Goal: Transaction & Acquisition: Purchase product/service

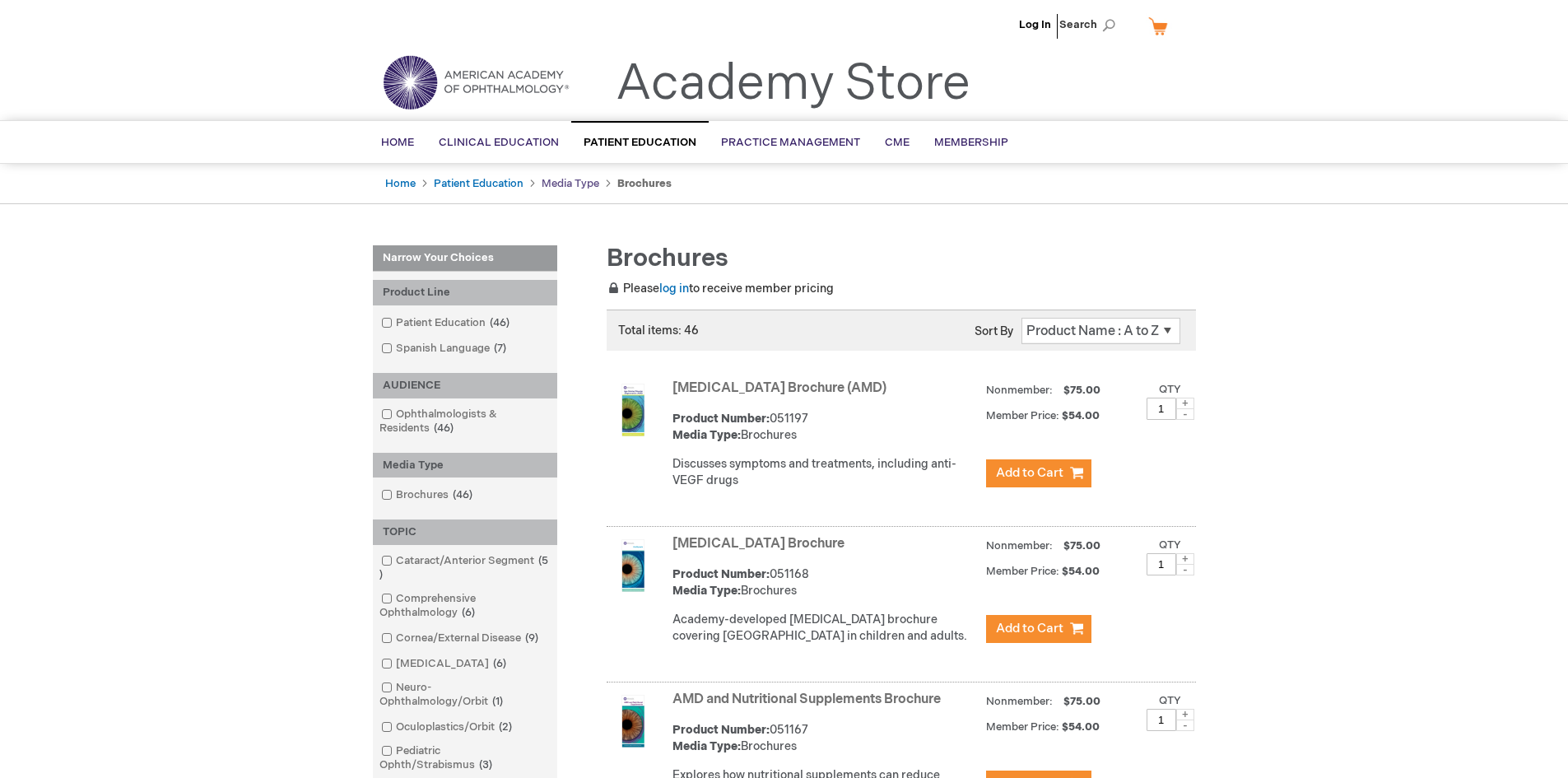
click at [570, 187] on link "Media Type" at bounding box center [570, 183] width 57 height 13
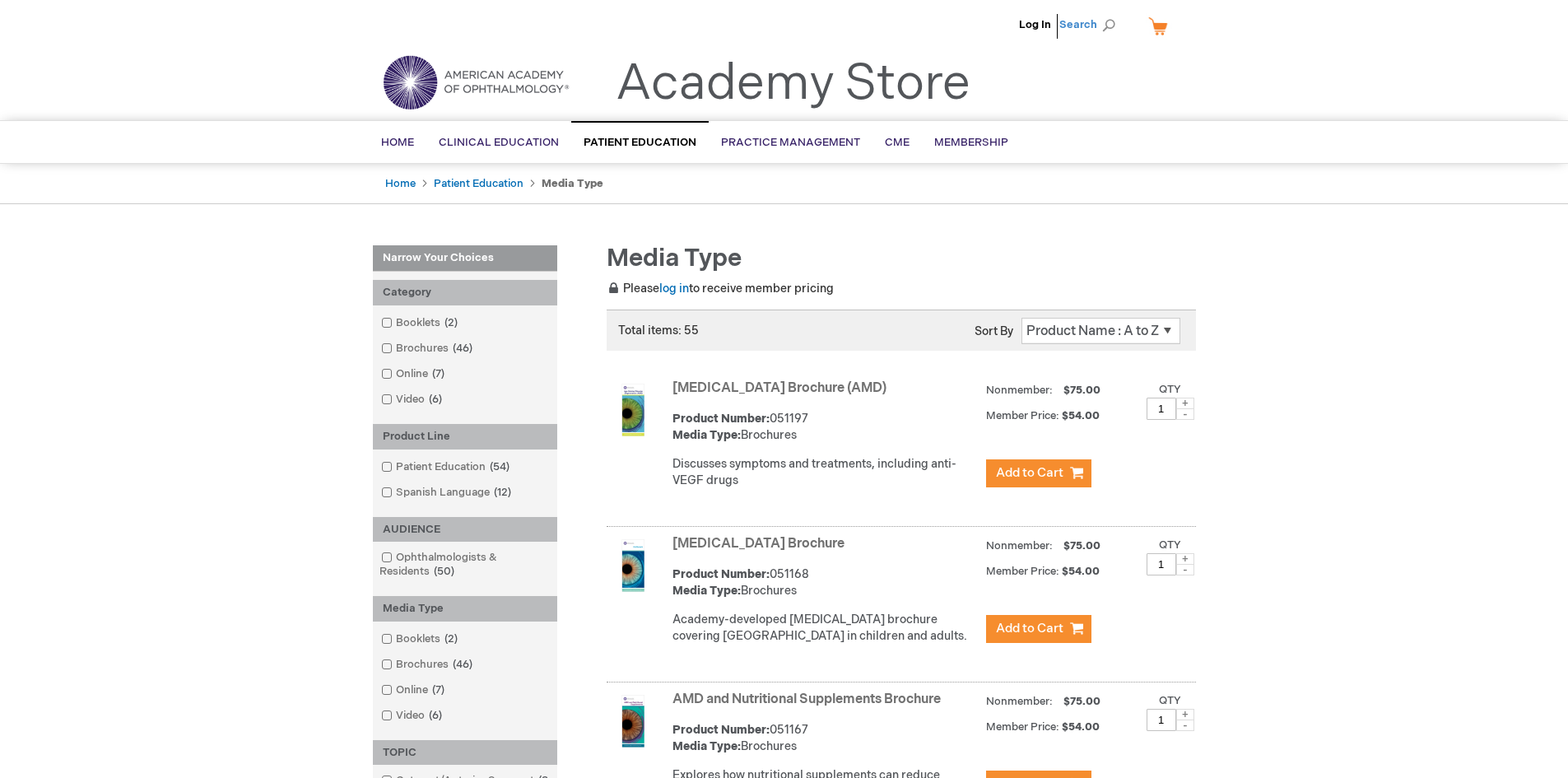
click at [1108, 23] on span "Search" at bounding box center [1089, 24] width 62 height 33
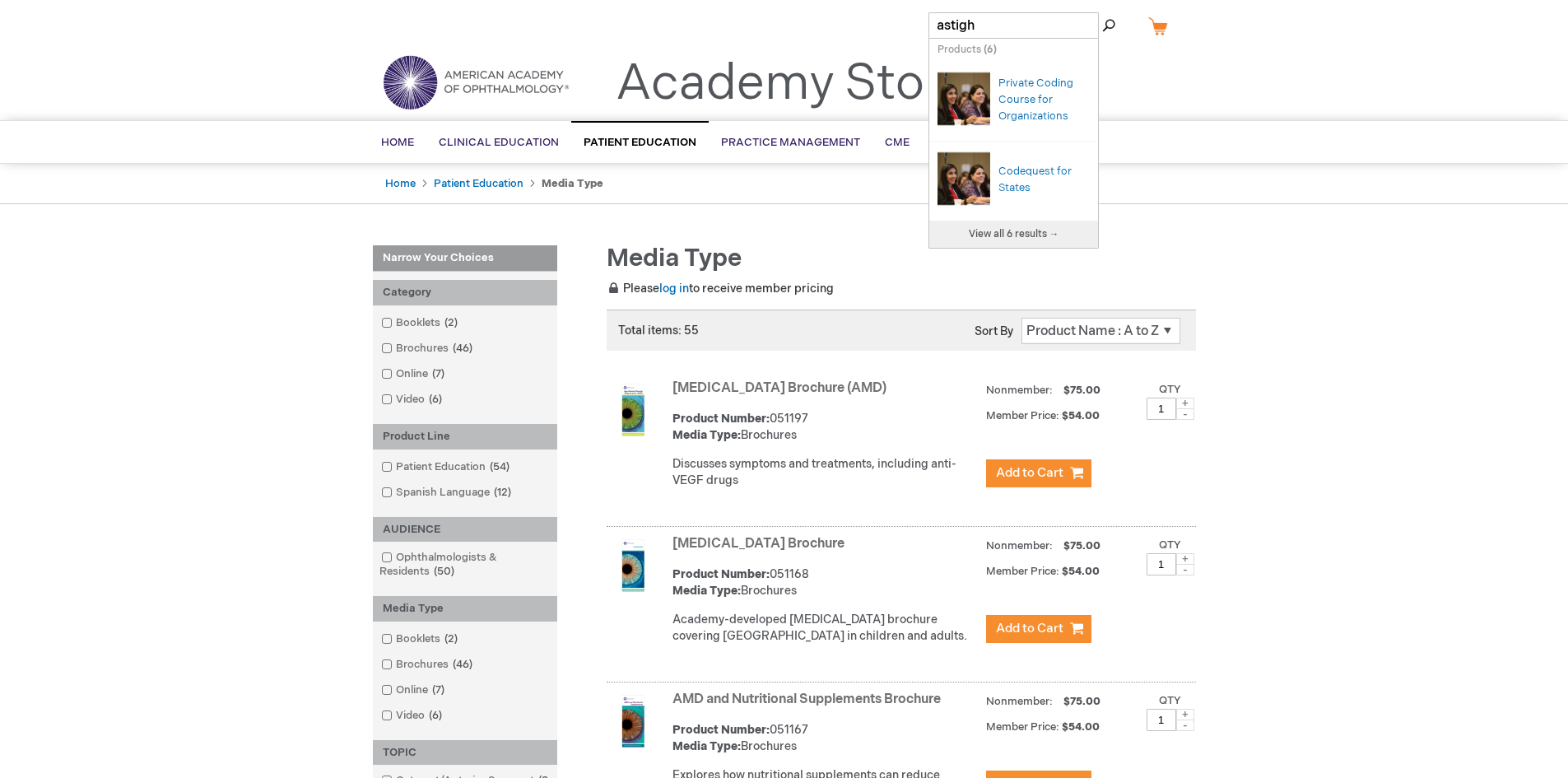
click at [1004, 32] on input "astigh" at bounding box center [1013, 26] width 171 height 27
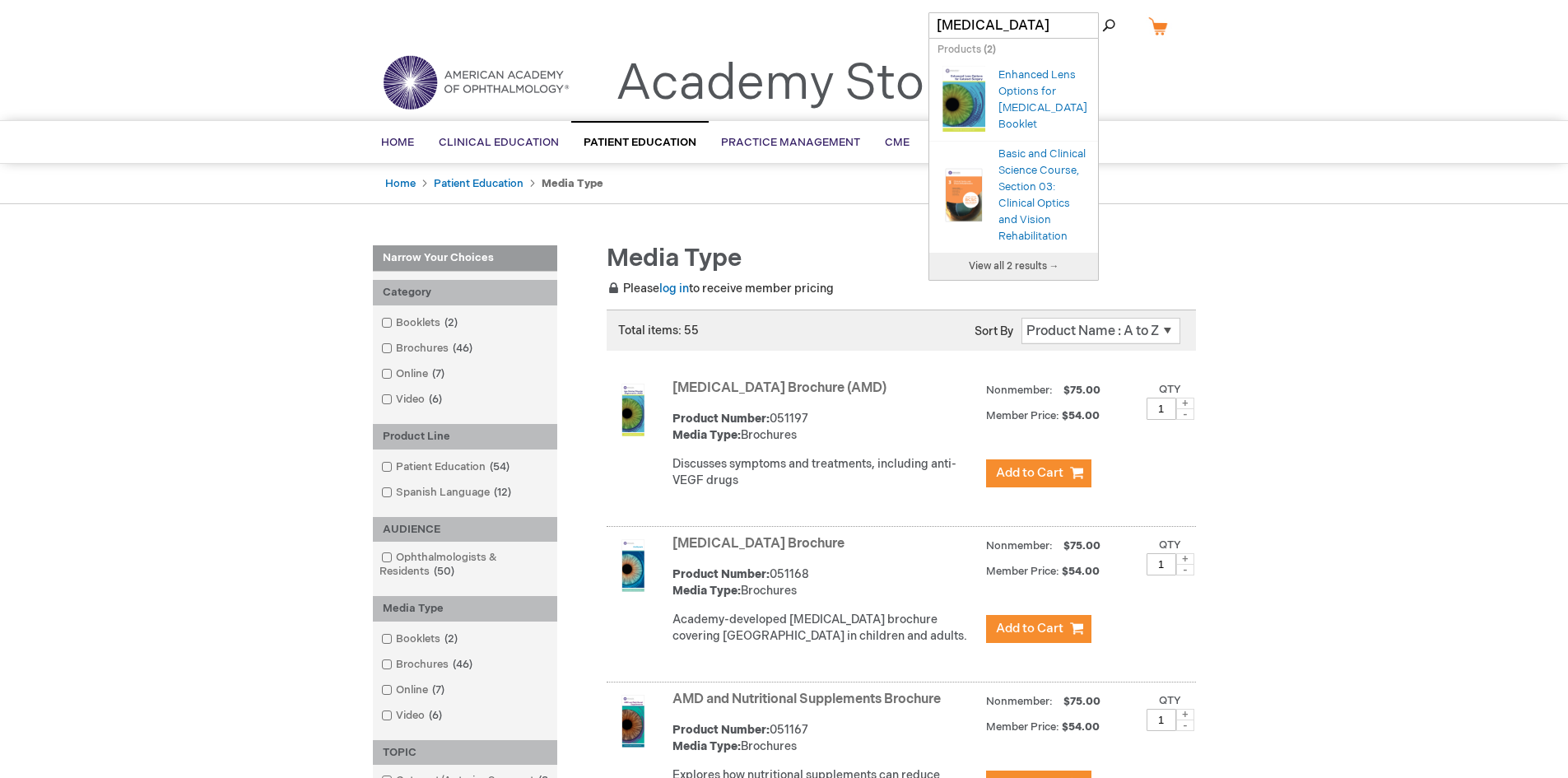
type input "astigmatism"
click at [1102, 13] on button "Search" at bounding box center [1108, 26] width 13 height 27
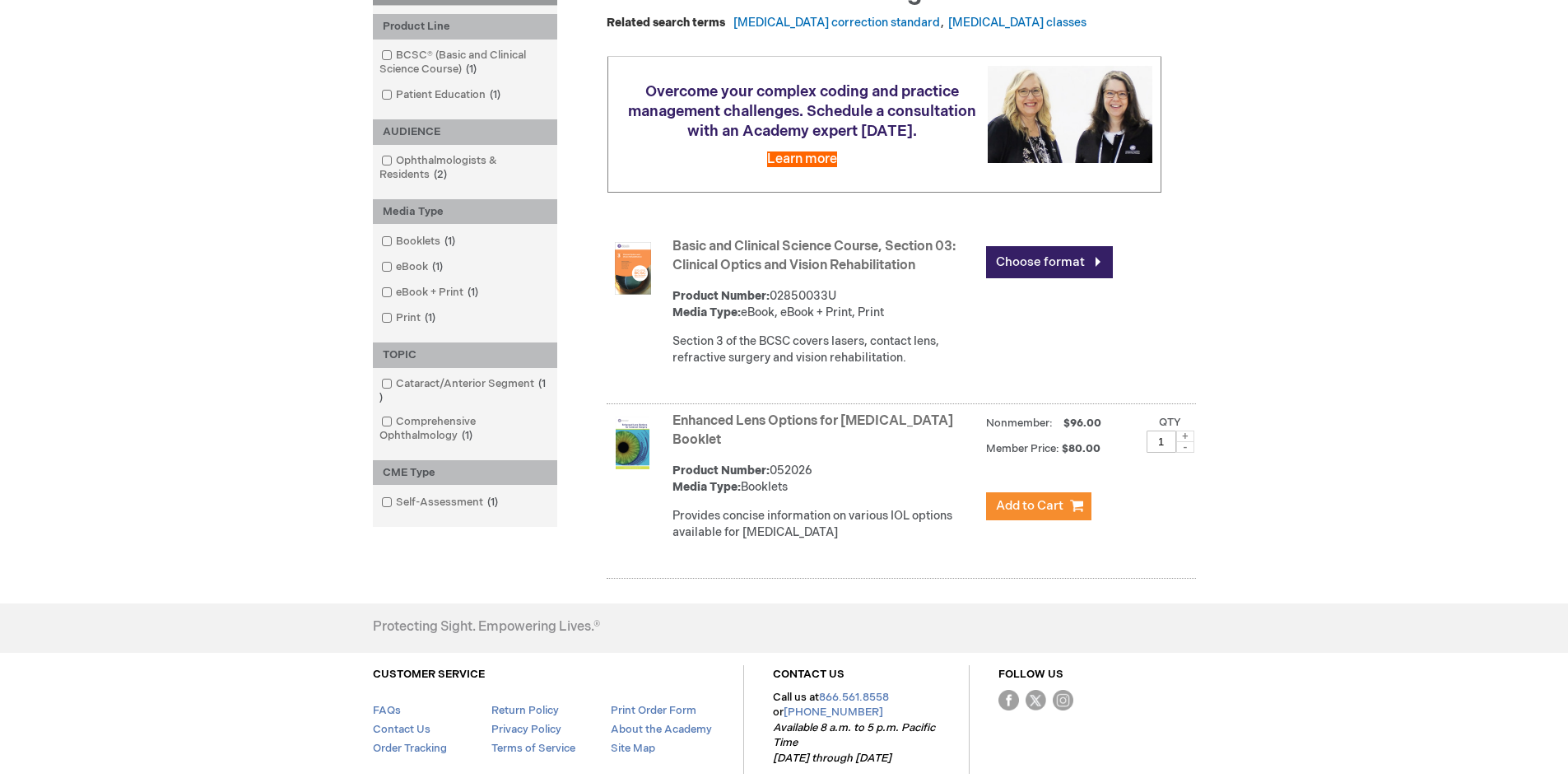
scroll to position [330, 0]
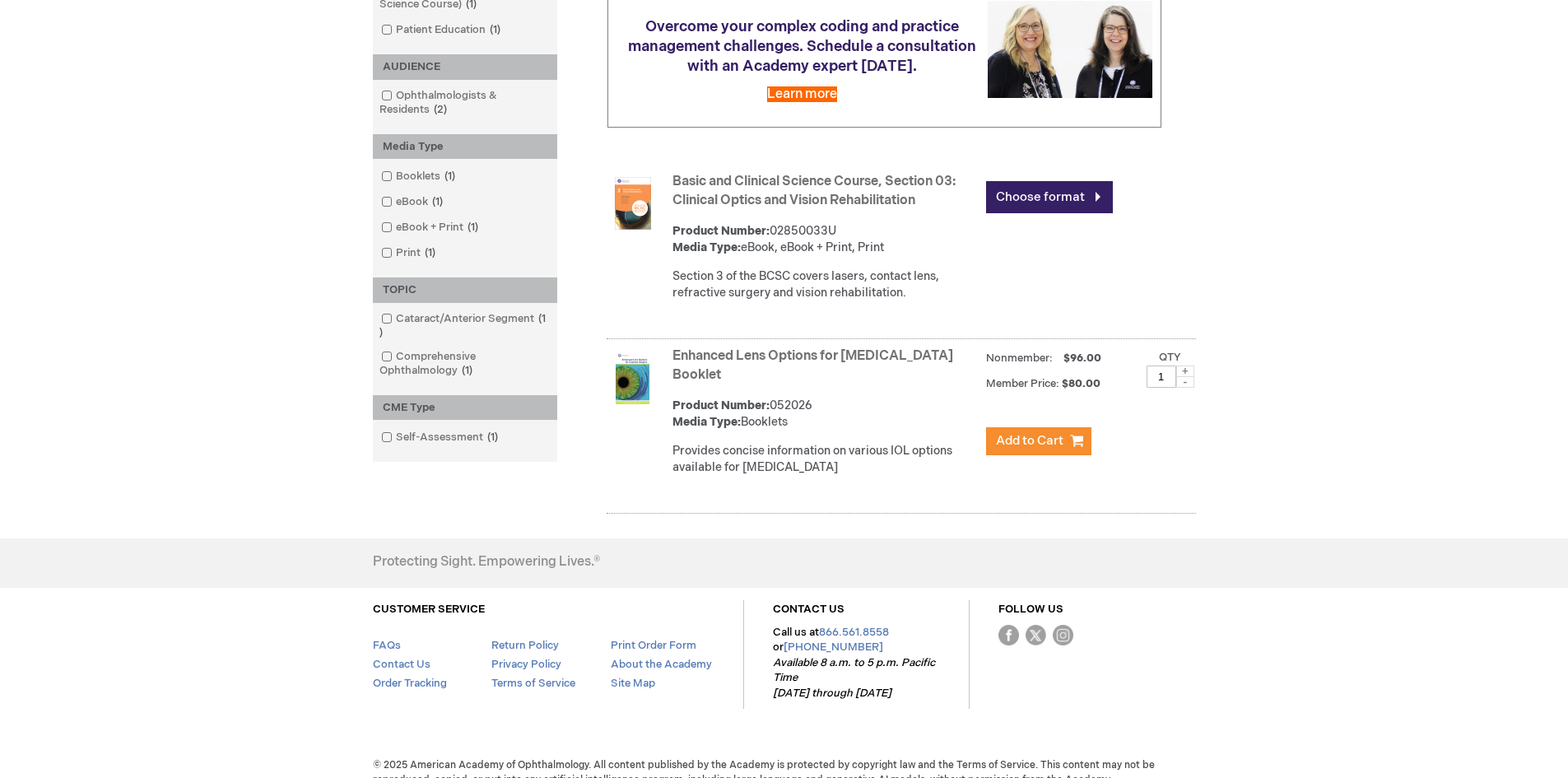
click at [766, 374] on link "Enhanced Lens Options for Cataract Surgery Booklet" at bounding box center [812, 365] width 280 height 35
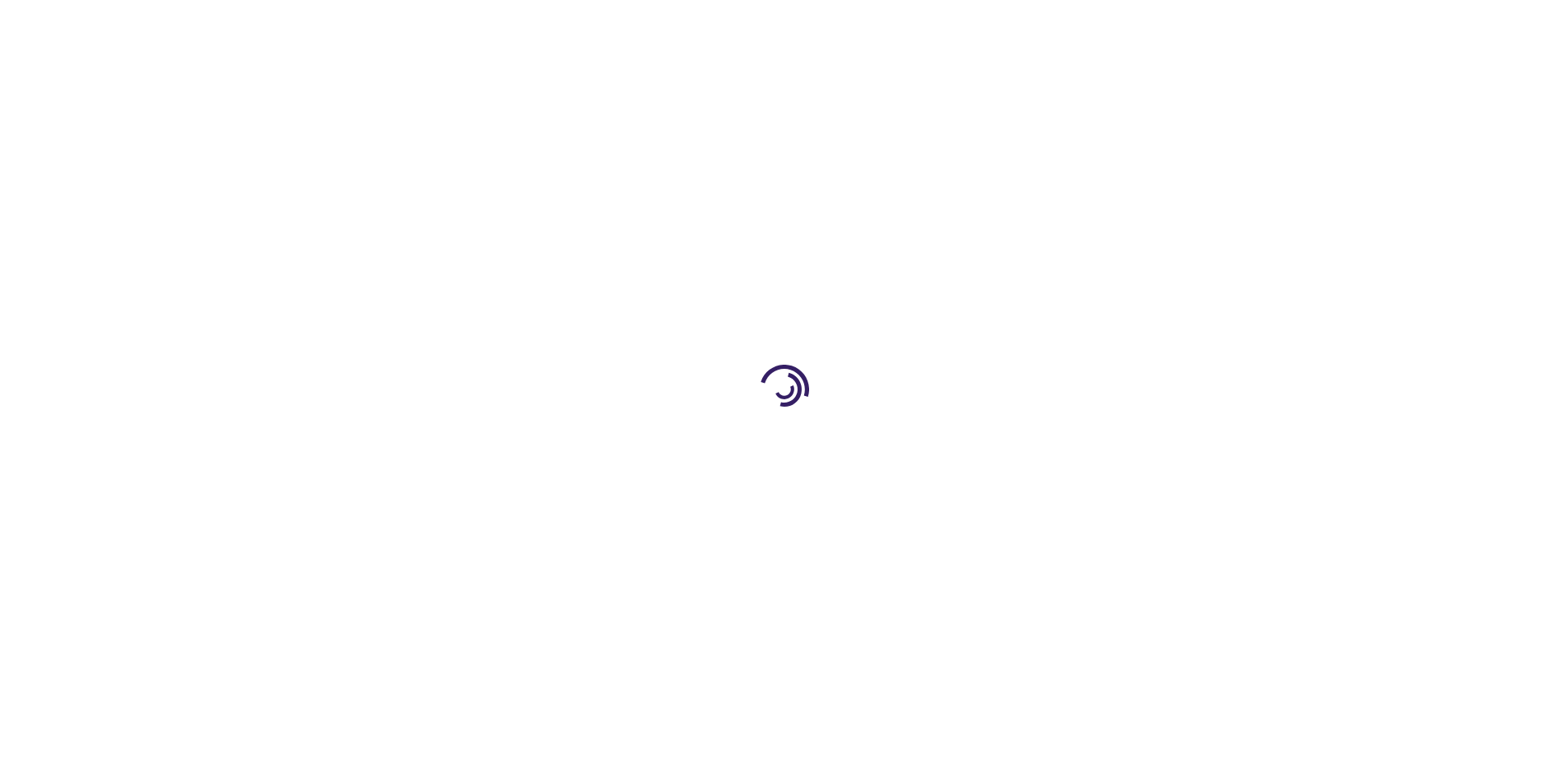
type input "1"
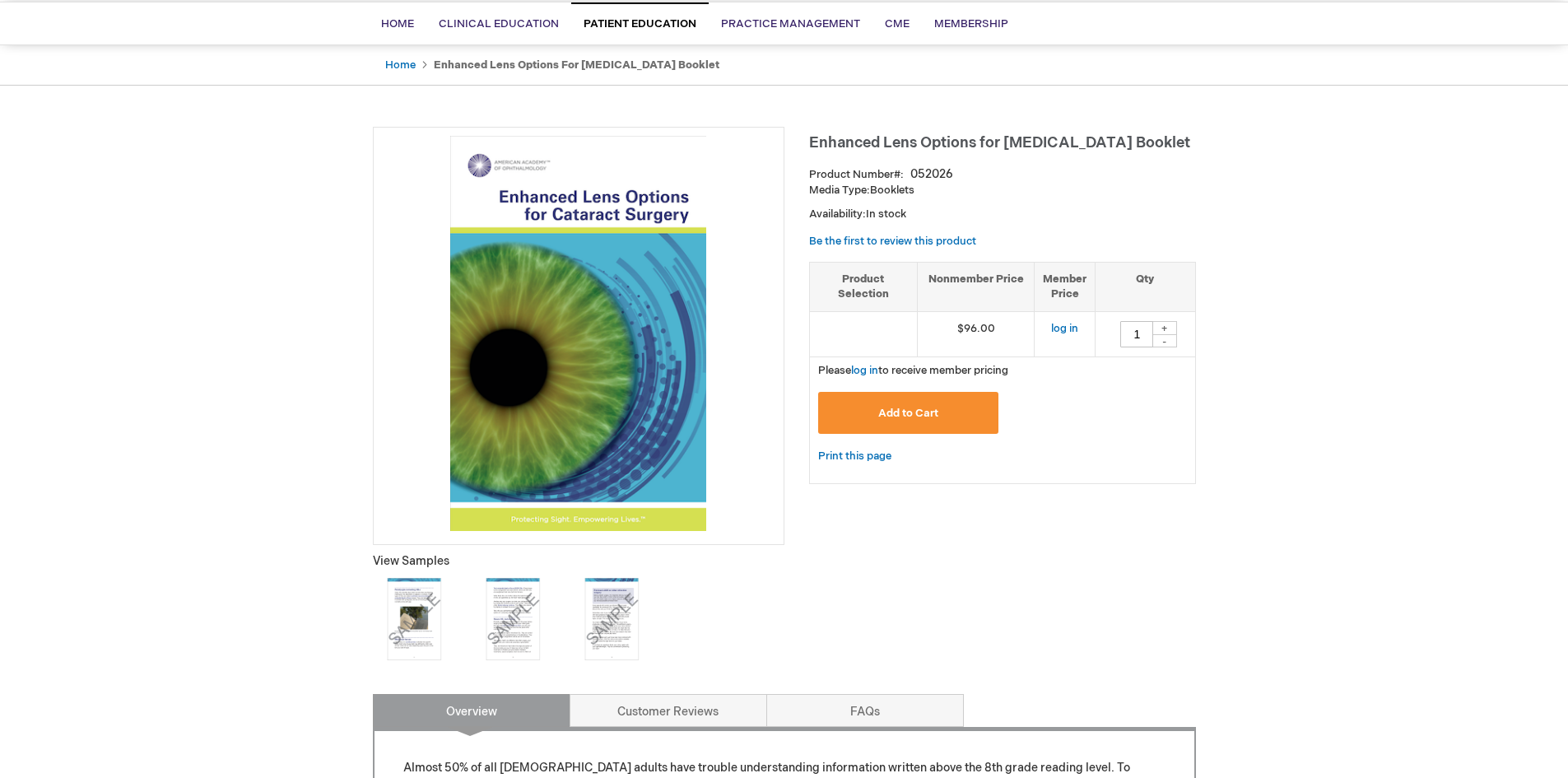
scroll to position [247, 0]
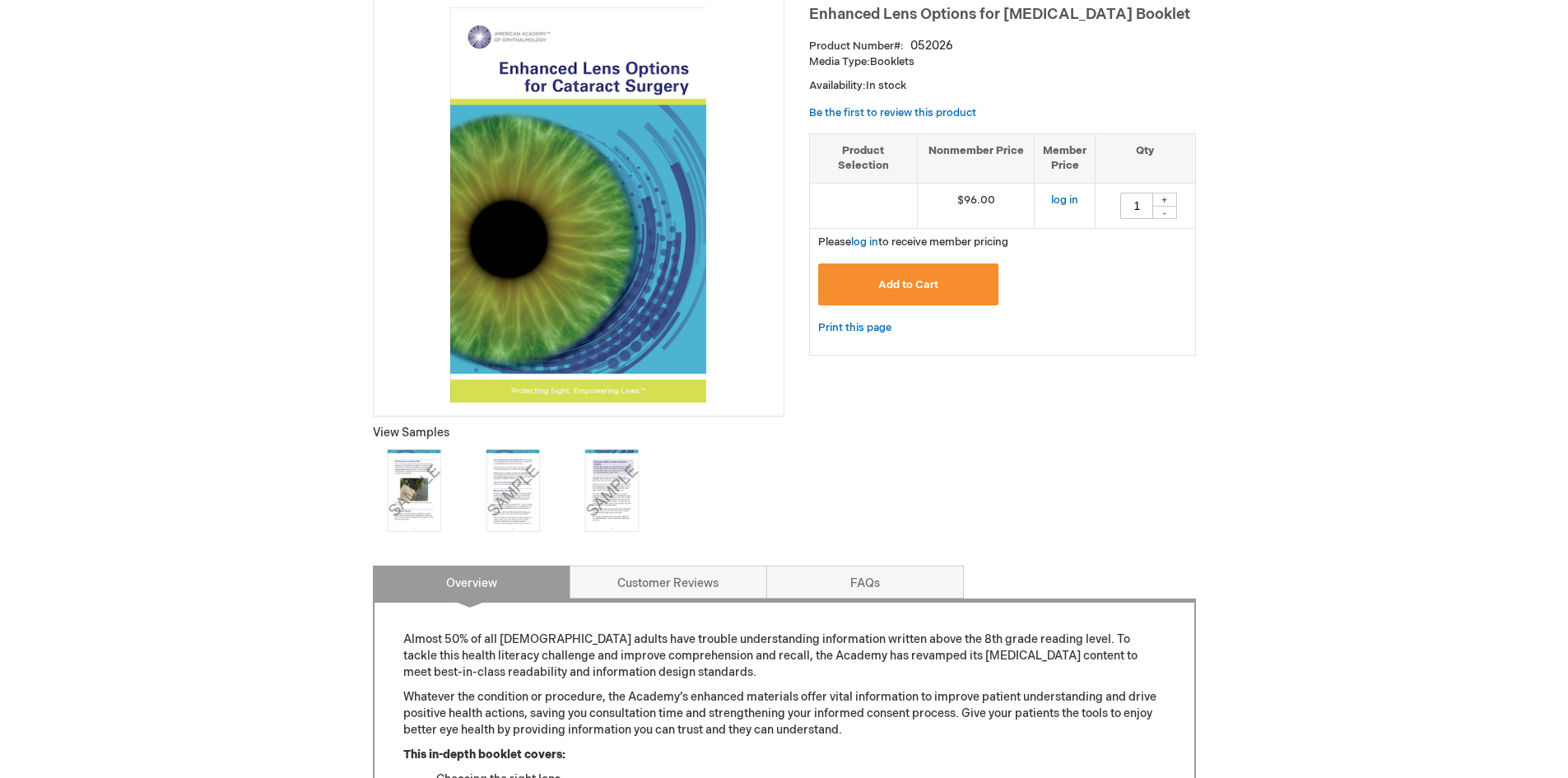
click at [512, 488] on img at bounding box center [512, 490] width 82 height 82
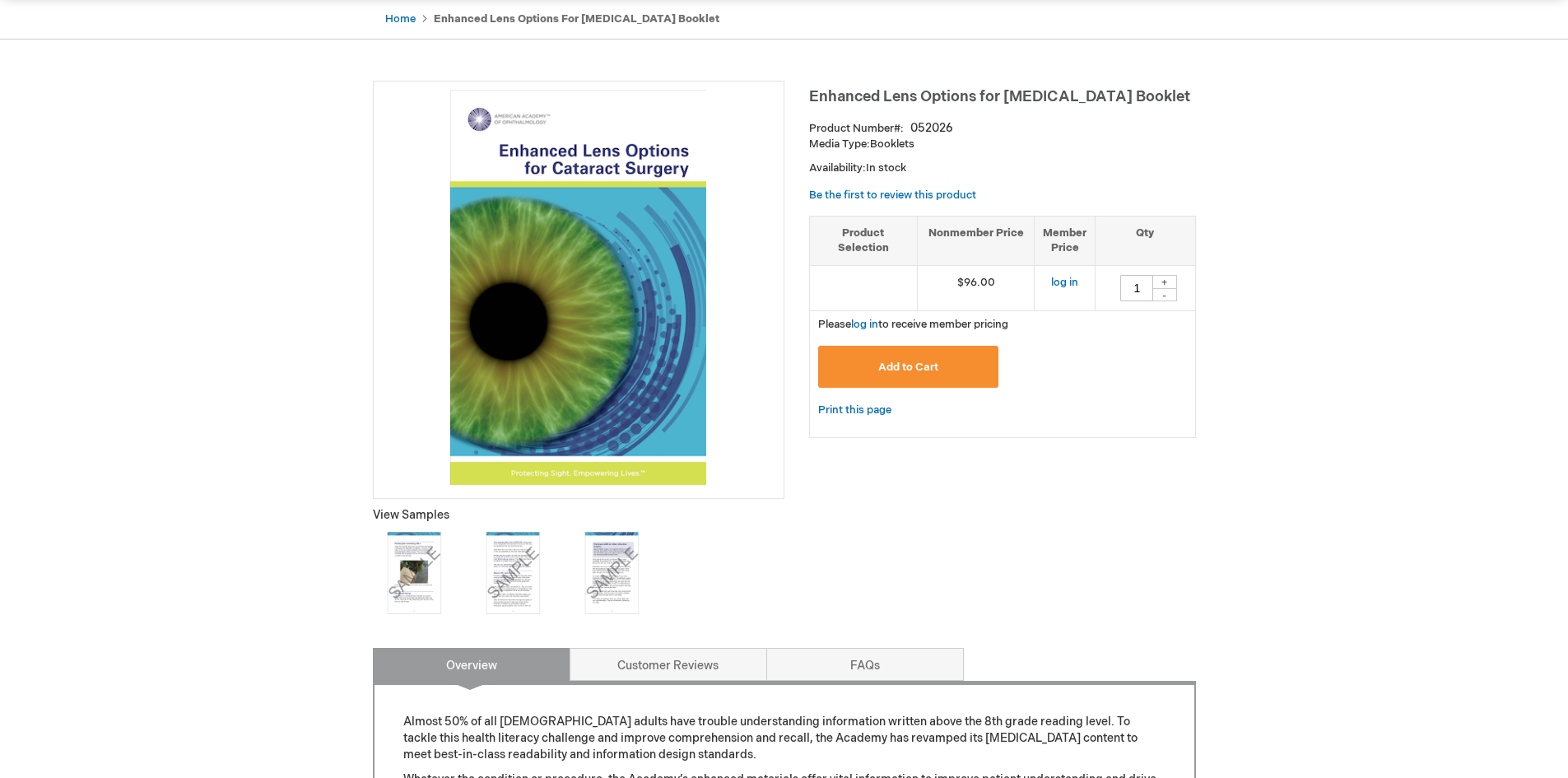
click at [615, 579] on img at bounding box center [611, 573] width 82 height 82
